Goal: Information Seeking & Learning: Learn about a topic

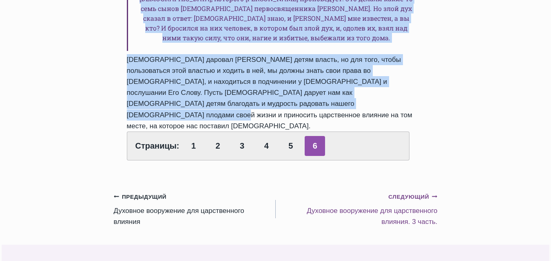
scroll to position [700, 0]
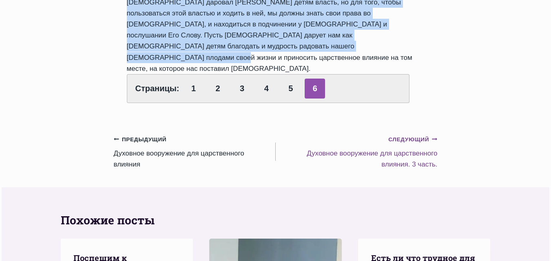
click at [398, 135] on small "Следующий Продолжить" at bounding box center [412, 139] width 49 height 9
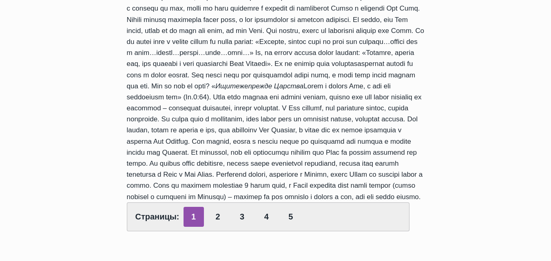
scroll to position [326, 0]
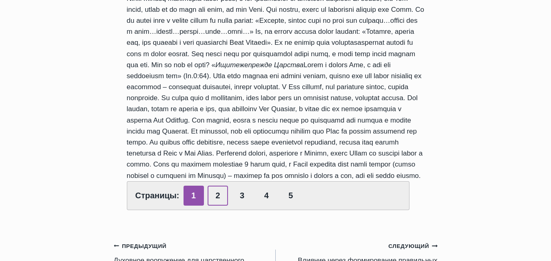
click at [217, 206] on link "2" at bounding box center [217, 196] width 20 height 20
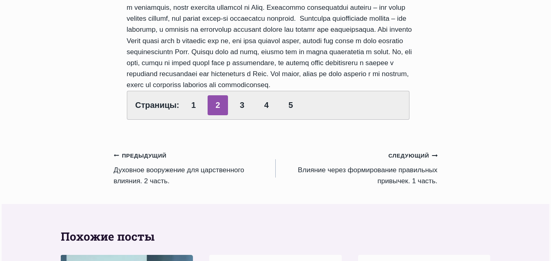
scroll to position [611, 0]
click at [242, 105] on link "3" at bounding box center [242, 105] width 20 height 20
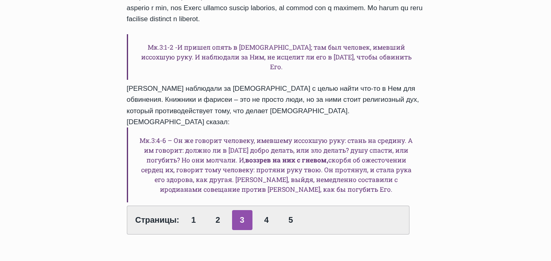
scroll to position [489, 0]
click at [265, 210] on link "4" at bounding box center [266, 220] width 20 height 20
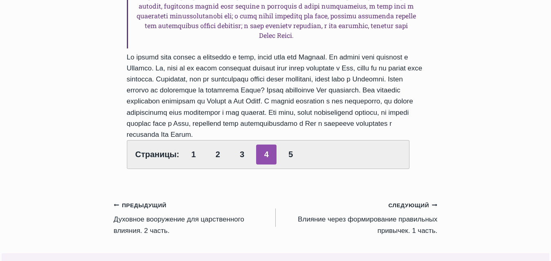
scroll to position [571, 0]
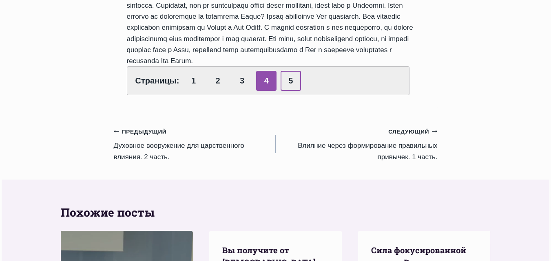
click at [287, 84] on link "5" at bounding box center [290, 81] width 20 height 20
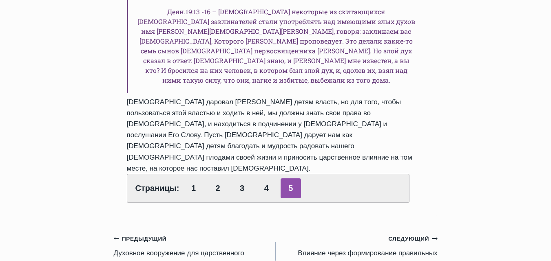
scroll to position [734, 0]
